Goal: Task Accomplishment & Management: Manage account settings

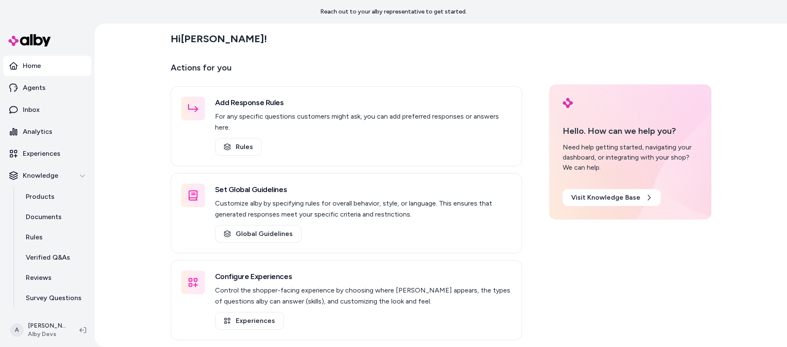
click at [510, 31] on div "Hi Ajaya !" at bounding box center [441, 39] width 541 height 24
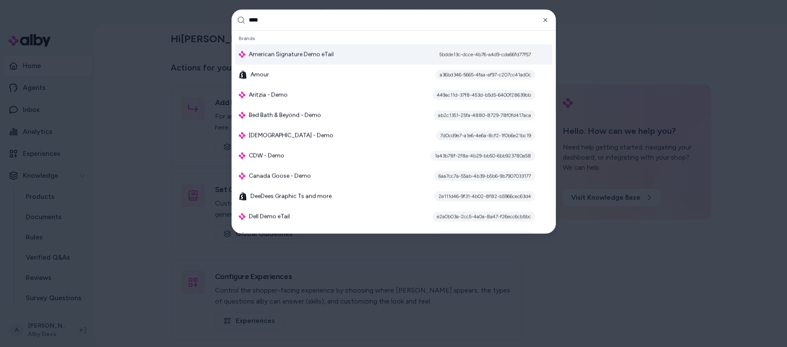
type input "*****"
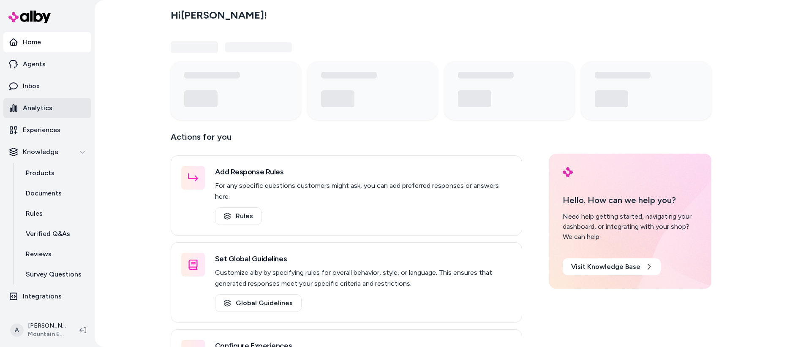
click at [60, 105] on link "Analytics" at bounding box center [47, 108] width 88 height 20
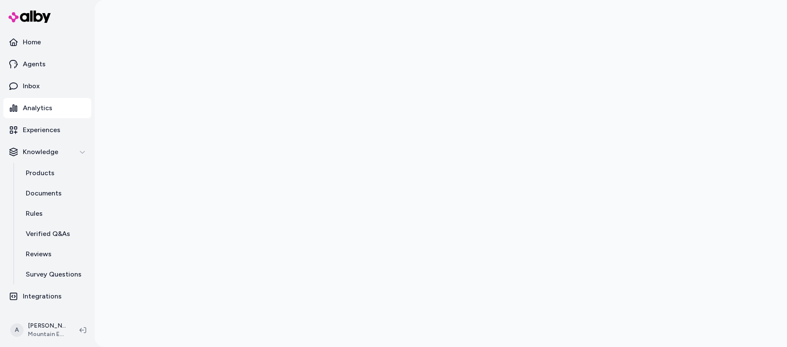
click at [295, 130] on div at bounding box center [441, 173] width 541 height 347
click at [371, 125] on div at bounding box center [441, 173] width 541 height 347
click at [36, 127] on p "Experiences" at bounding box center [42, 130] width 38 height 10
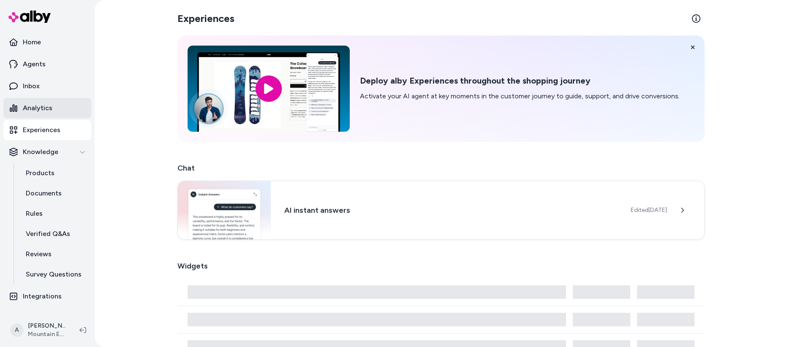
click at [46, 101] on link "Analytics" at bounding box center [47, 108] width 88 height 20
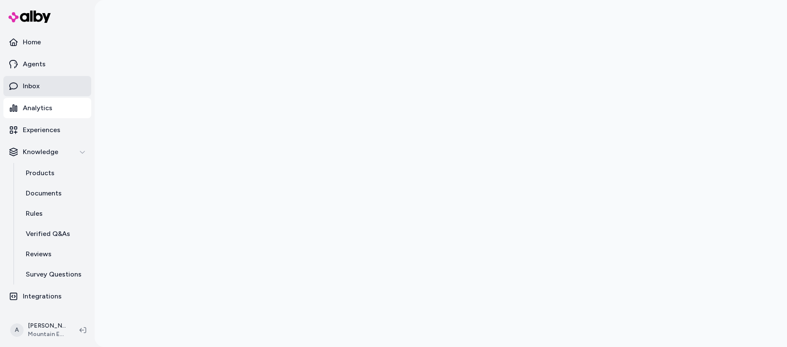
click at [50, 84] on link "Inbox" at bounding box center [47, 86] width 88 height 20
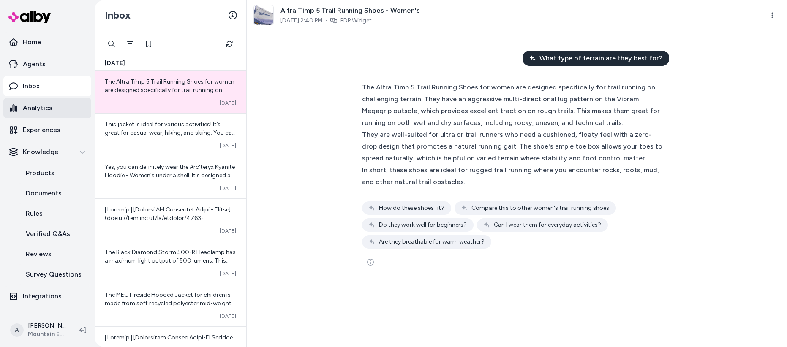
click at [50, 109] on p "Analytics" at bounding box center [38, 108] width 30 height 10
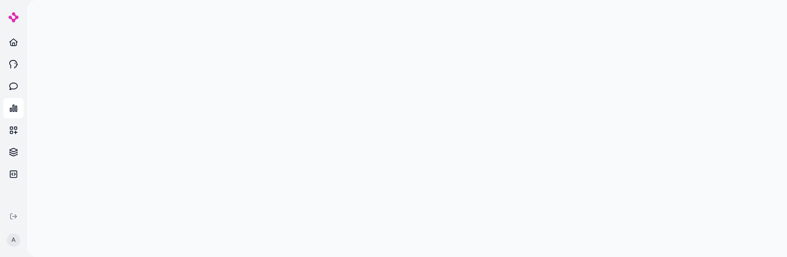
click at [280, 150] on div at bounding box center [407, 128] width 541 height 257
click at [402, 137] on div at bounding box center [407, 128] width 541 height 257
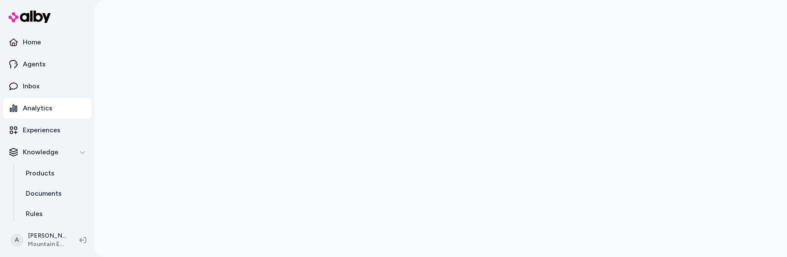
click at [216, 131] on div at bounding box center [441, 128] width 541 height 257
click at [44, 110] on p "Analytics" at bounding box center [38, 108] width 30 height 10
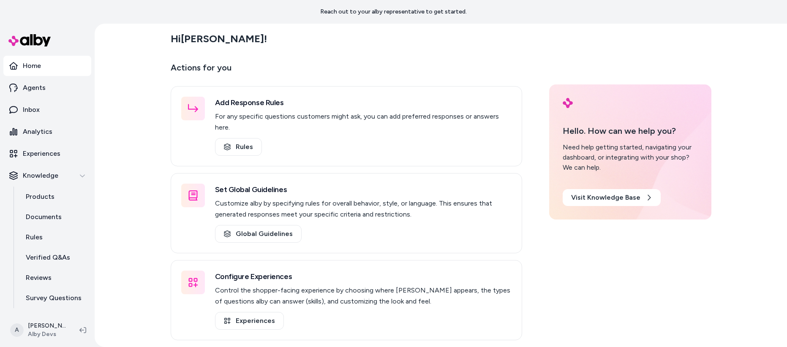
click at [344, 64] on p "Actions for you" at bounding box center [347, 71] width 352 height 20
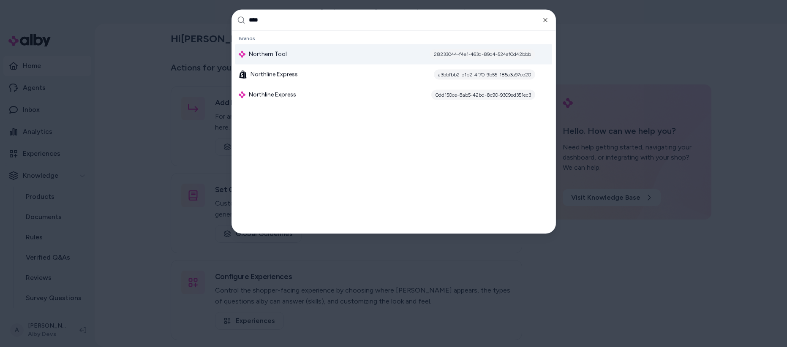
type input "*****"
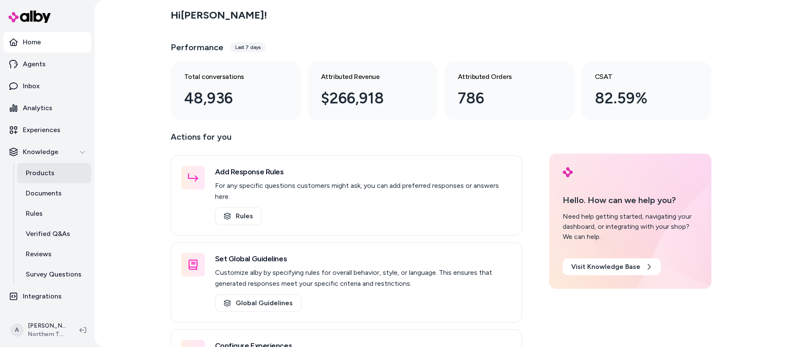
drag, startPoint x: 68, startPoint y: 168, endPoint x: 59, endPoint y: 172, distance: 9.9
click at [68, 168] on link "Products" at bounding box center [54, 173] width 74 height 20
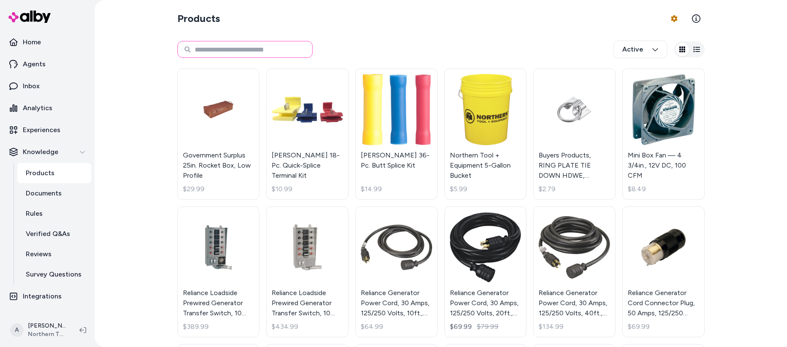
click at [230, 48] on input at bounding box center [244, 49] width 135 height 17
paste input "******"
type input "******"
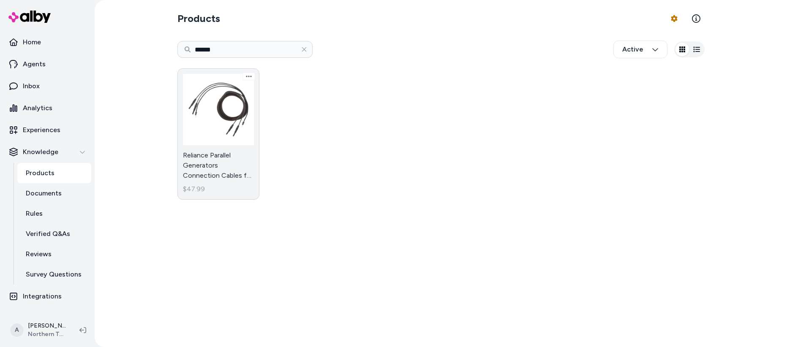
click at [214, 170] on link "Reliance Parallel Generators Connection Cables for Honda EU1000i or EU2200iTA, …" at bounding box center [218, 133] width 82 height 131
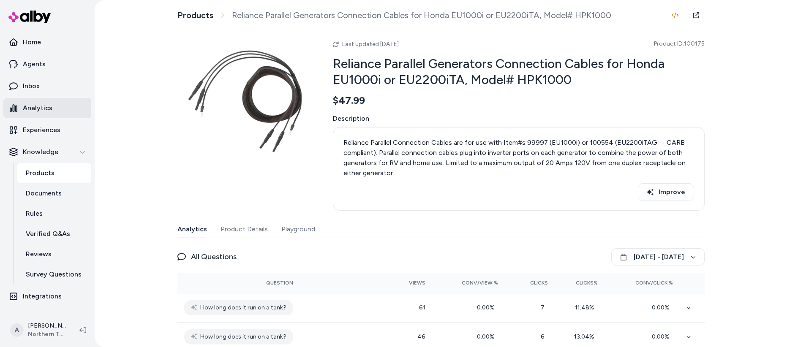
click at [33, 101] on link "Analytics" at bounding box center [47, 108] width 88 height 20
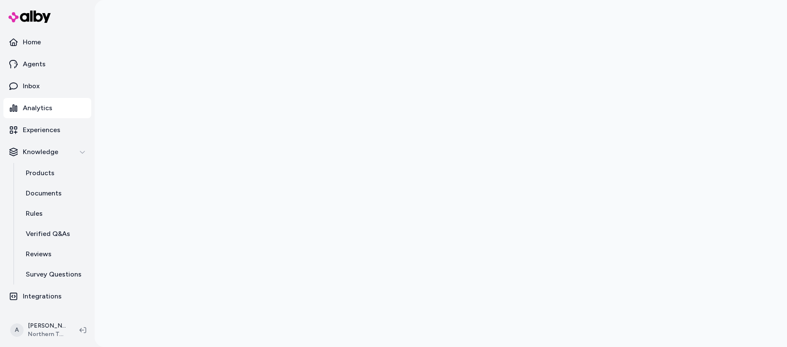
click at [716, 208] on div at bounding box center [441, 173] width 693 height 347
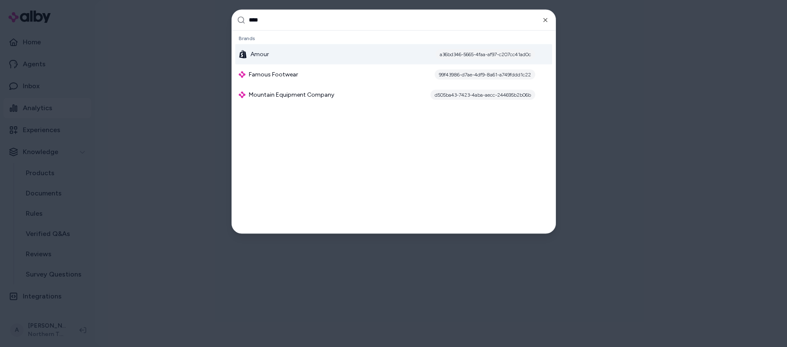
type input "*****"
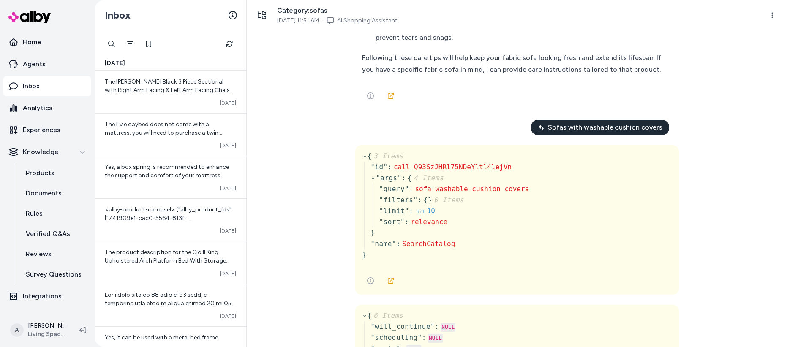
scroll to position [286, 0]
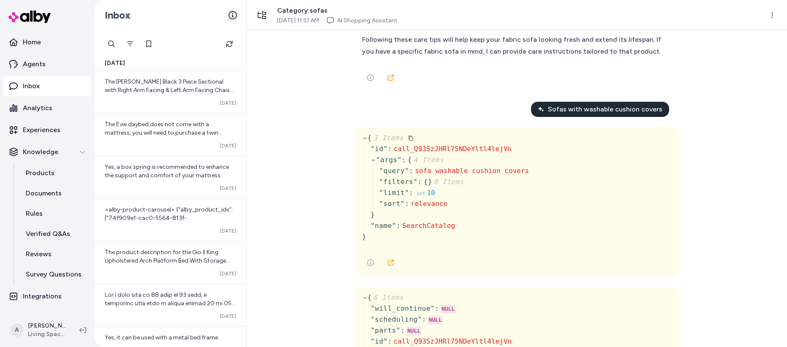
click at [362, 141] on icon at bounding box center [364, 138] width 5 height 5
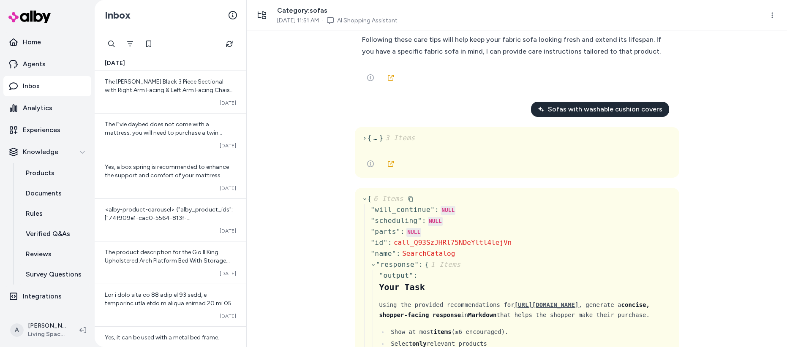
click at [362, 202] on icon at bounding box center [364, 199] width 5 height 5
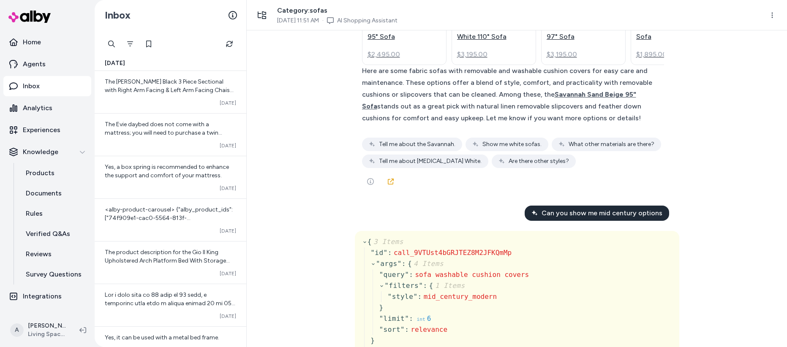
scroll to position [639, 0]
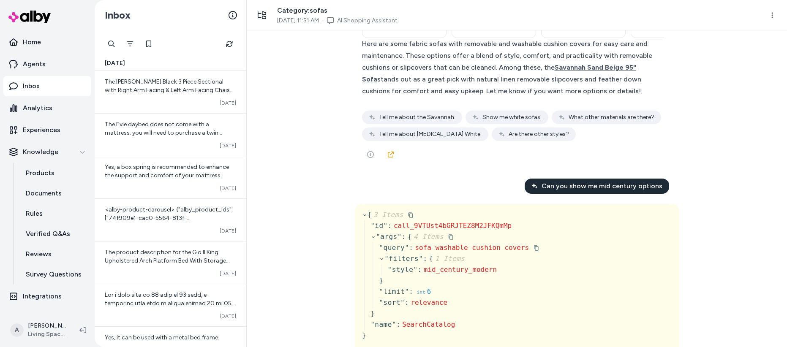
click at [363, 216] on icon at bounding box center [364, 216] width 3 height 2
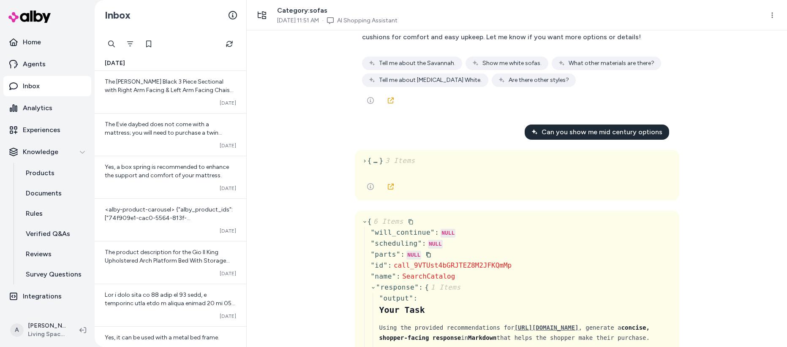
scroll to position [702, 0]
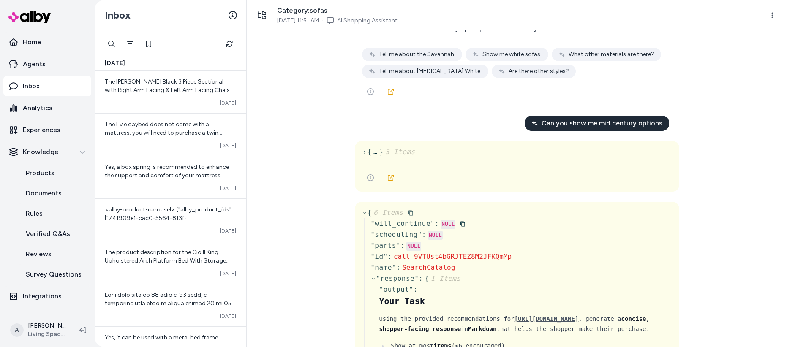
click at [363, 216] on icon at bounding box center [364, 212] width 5 height 5
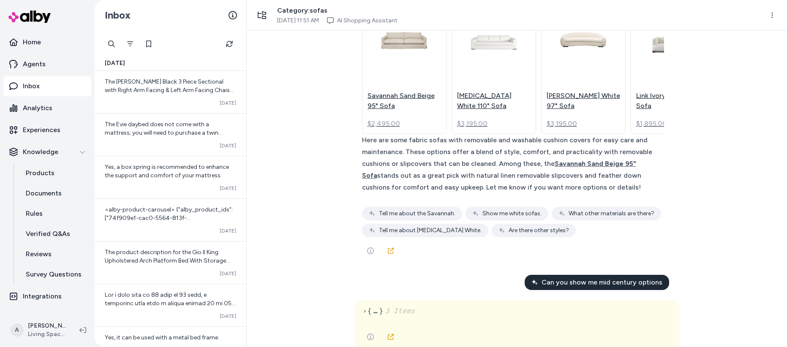
scroll to position [0, 0]
